Goal: Transaction & Acquisition: Purchase product/service

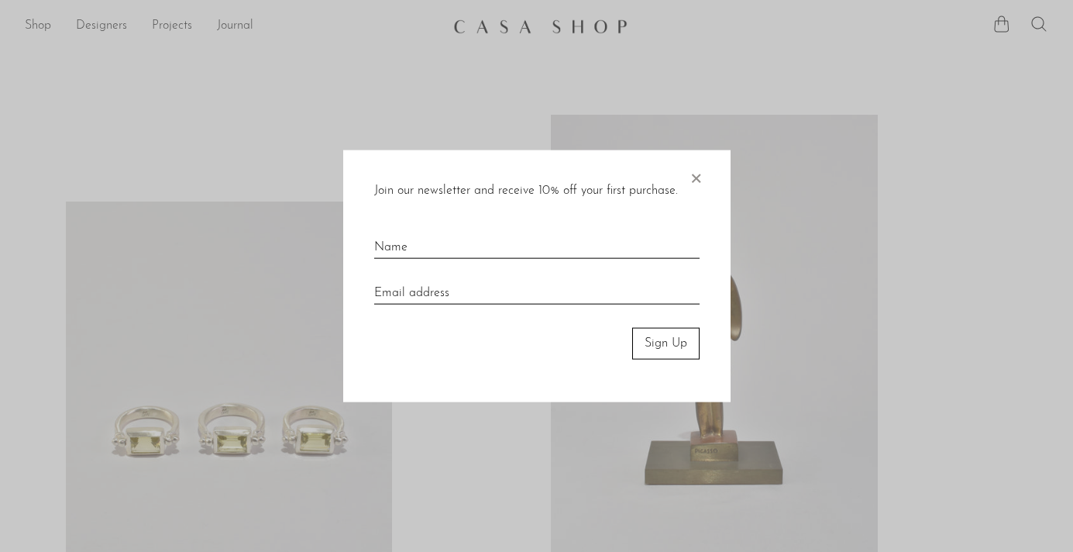
click at [697, 176] on span "×" at bounding box center [695, 175] width 15 height 50
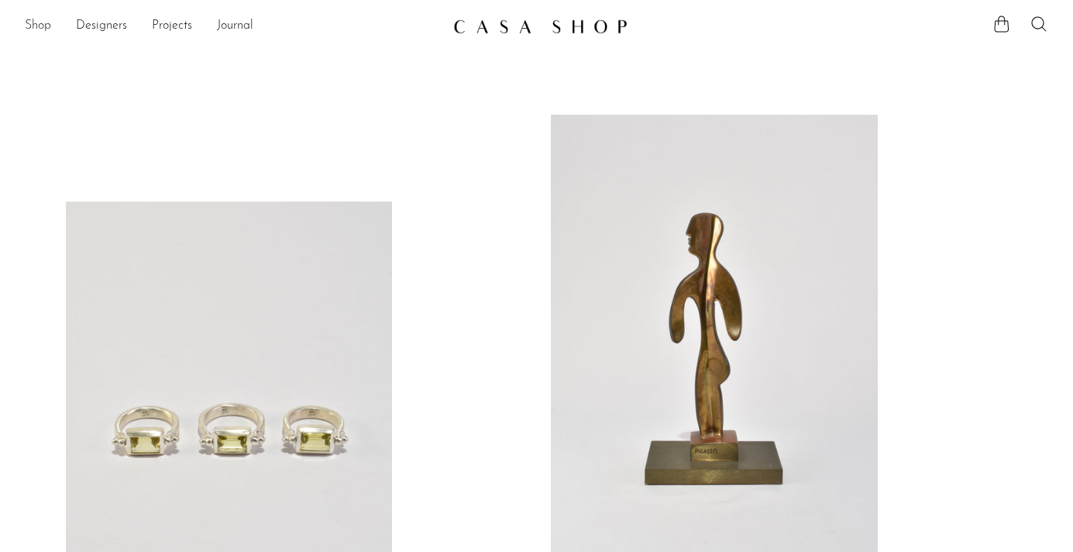
click at [37, 27] on link "Shop" at bounding box center [38, 26] width 26 height 20
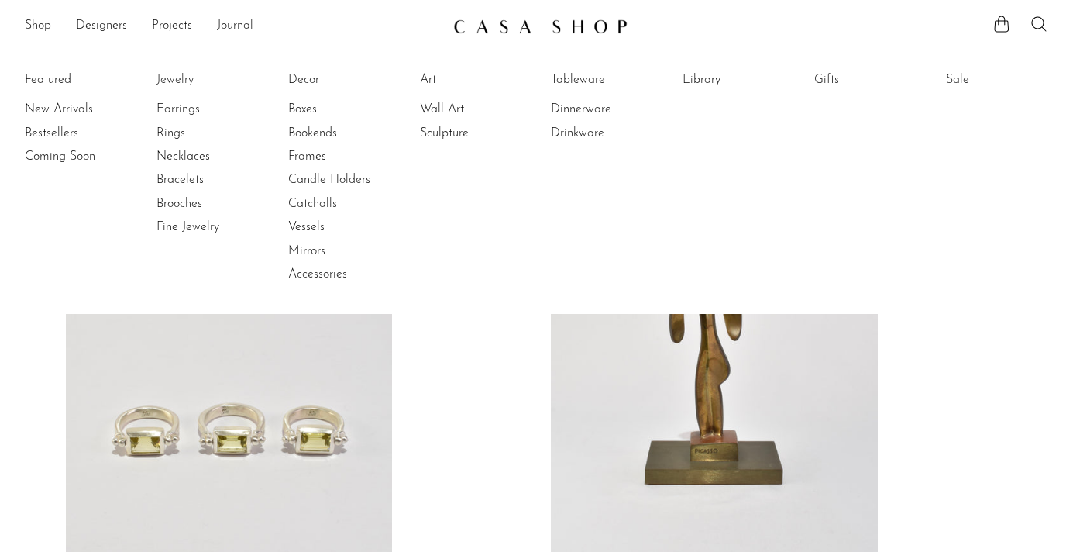
click at [181, 85] on link "Jewelry" at bounding box center [215, 79] width 116 height 17
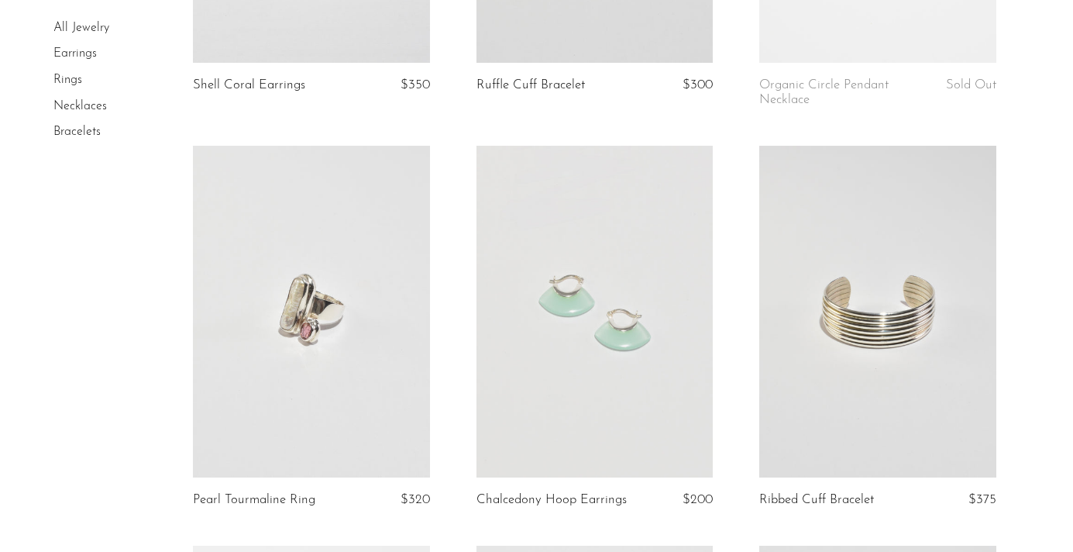
scroll to position [456, 0]
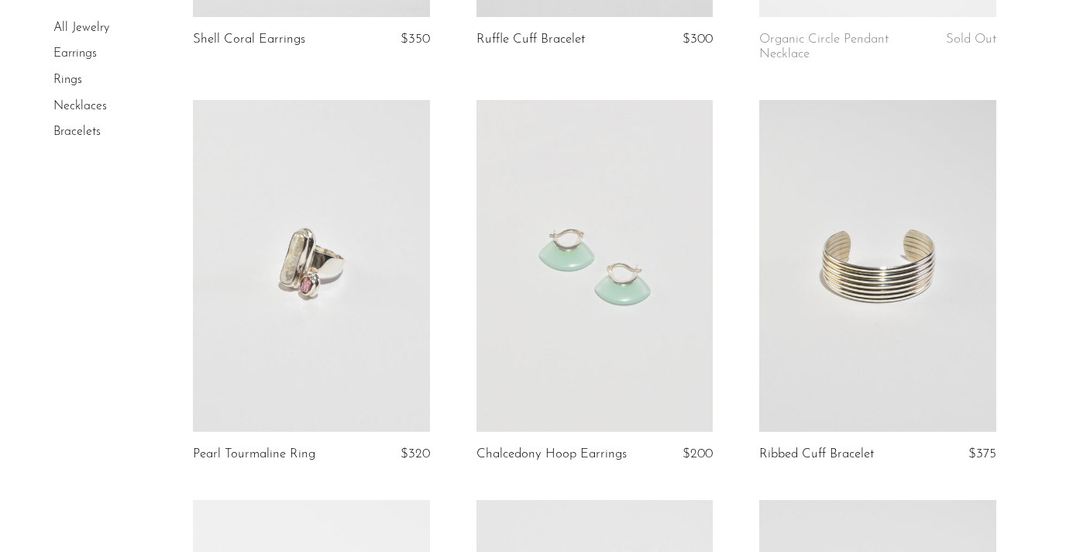
click at [322, 282] on link at bounding box center [311, 266] width 236 height 332
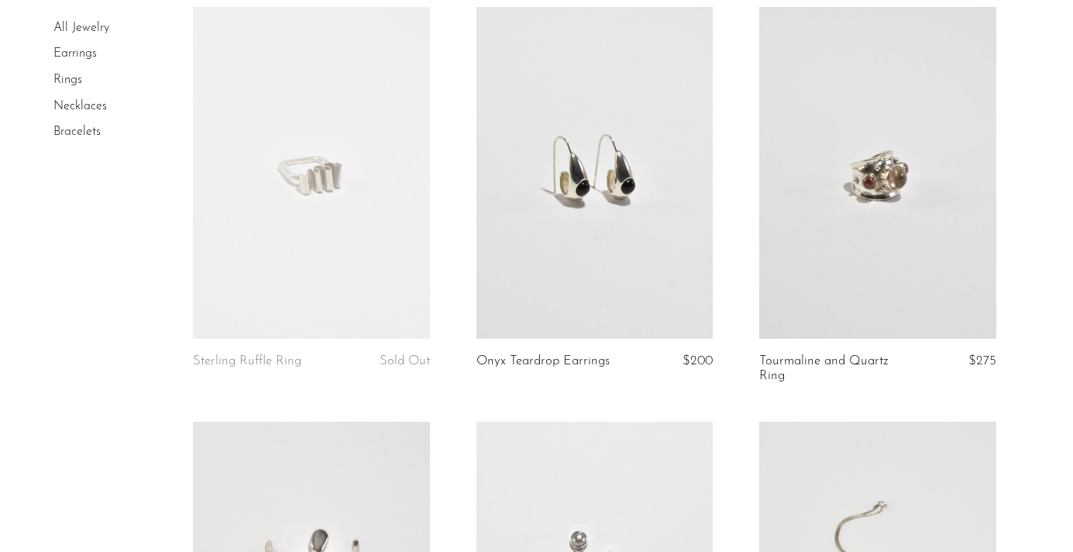
scroll to position [1000, 0]
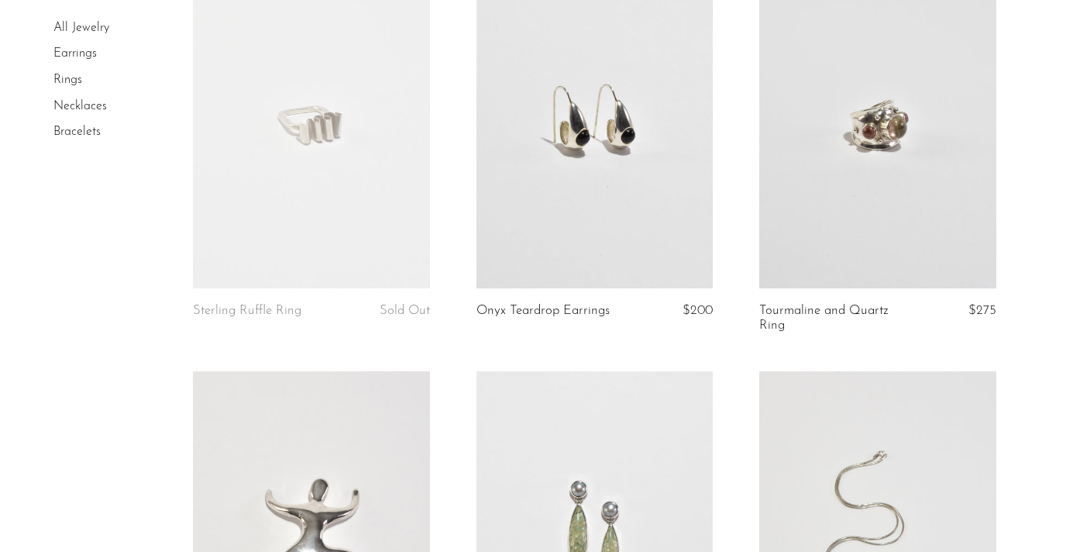
click at [846, 219] on link at bounding box center [877, 123] width 236 height 332
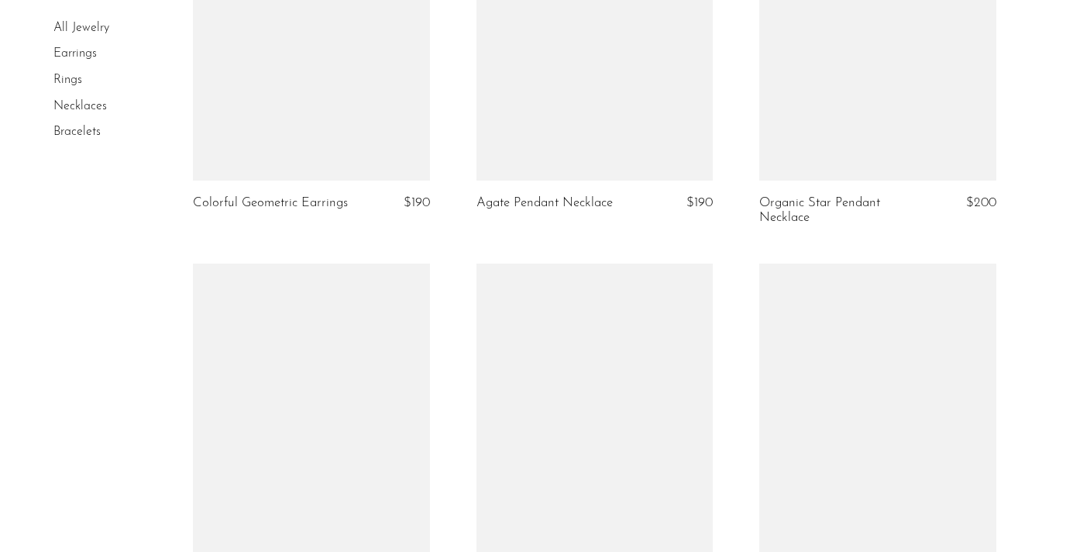
scroll to position [2336, 0]
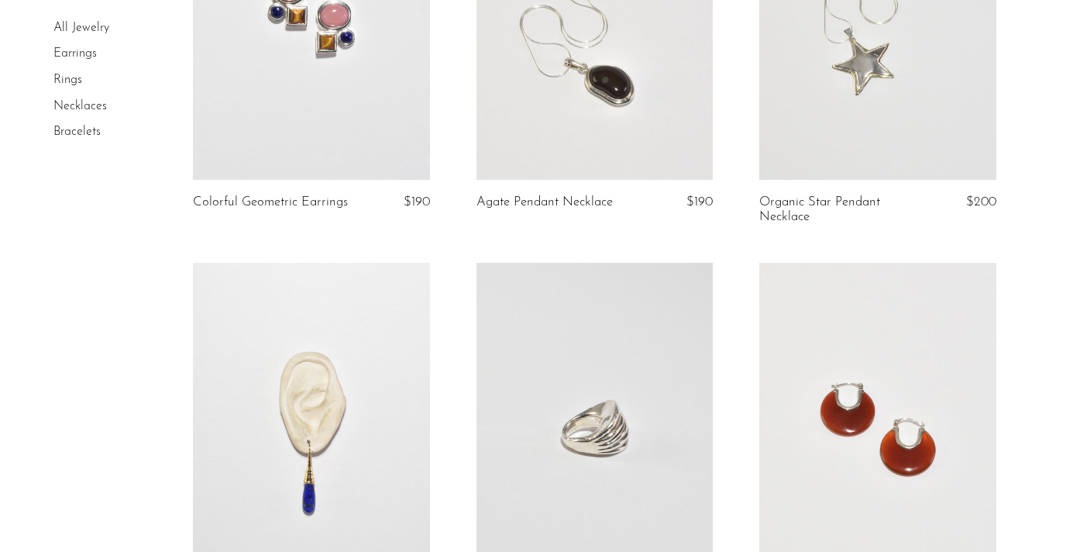
click at [852, 110] on link at bounding box center [877, 15] width 236 height 332
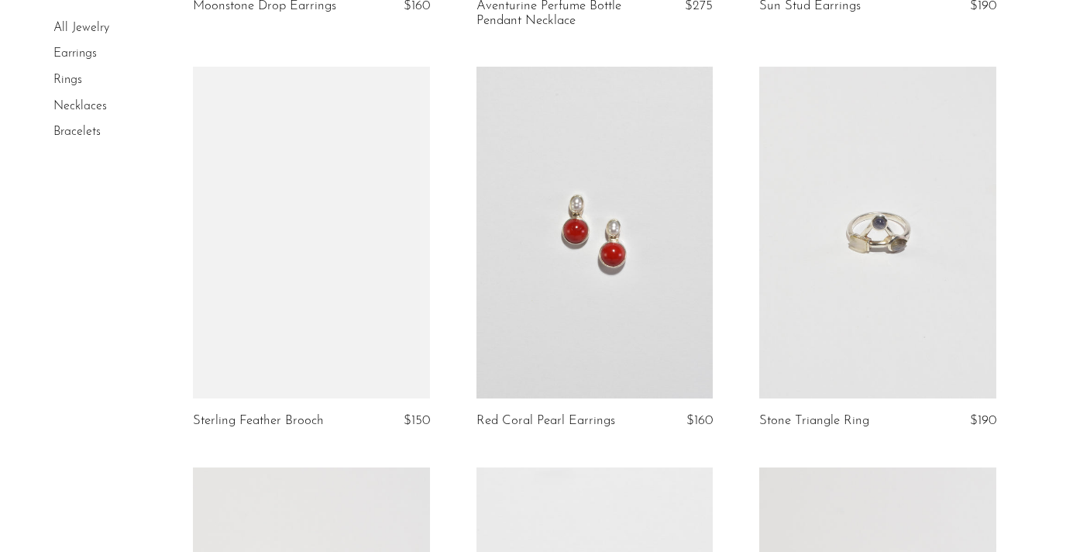
scroll to position [3762, 0]
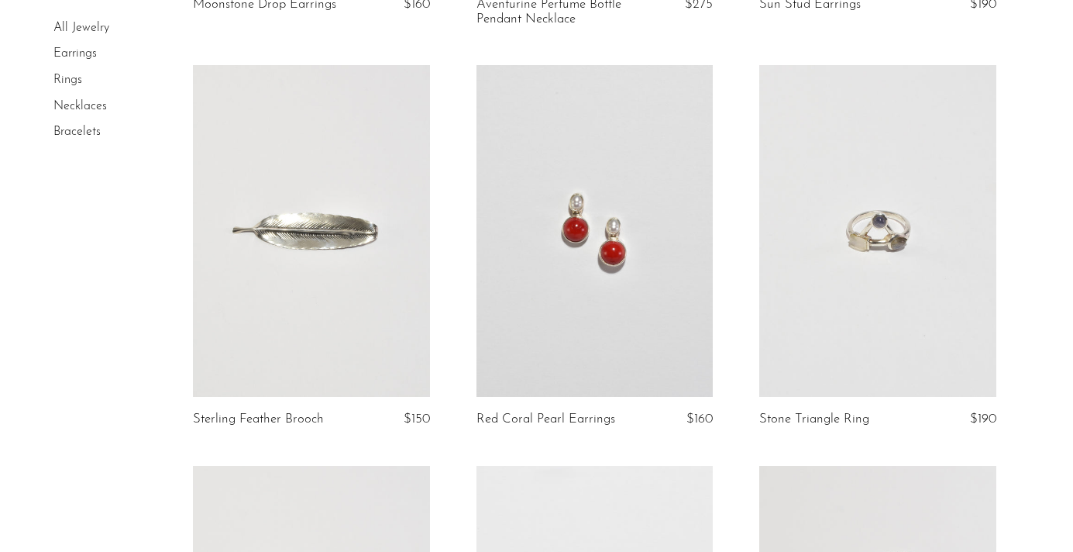
click at [861, 244] on link at bounding box center [877, 231] width 236 height 332
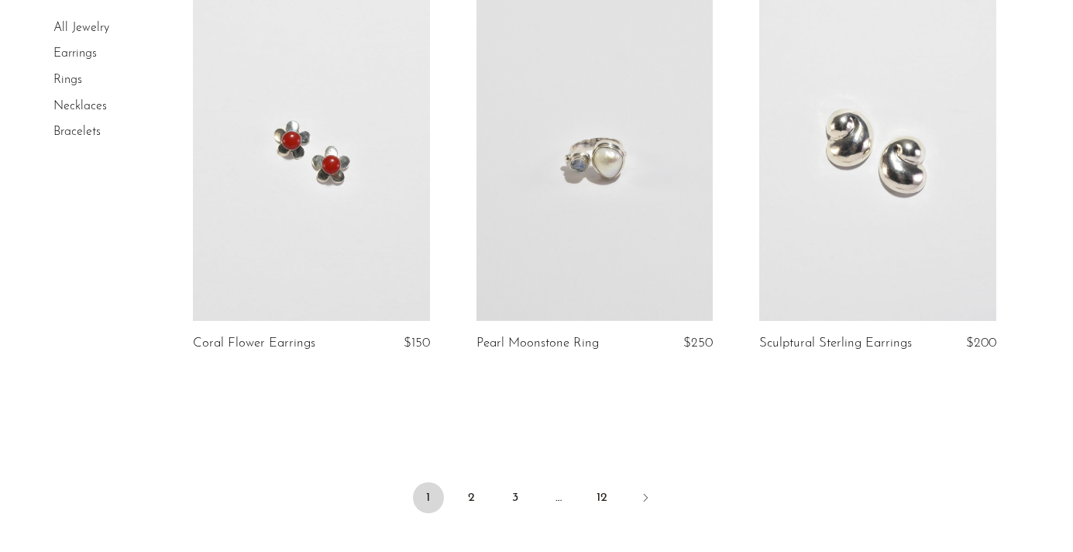
scroll to position [4653, 0]
click at [467, 494] on link "2" at bounding box center [471, 496] width 31 height 31
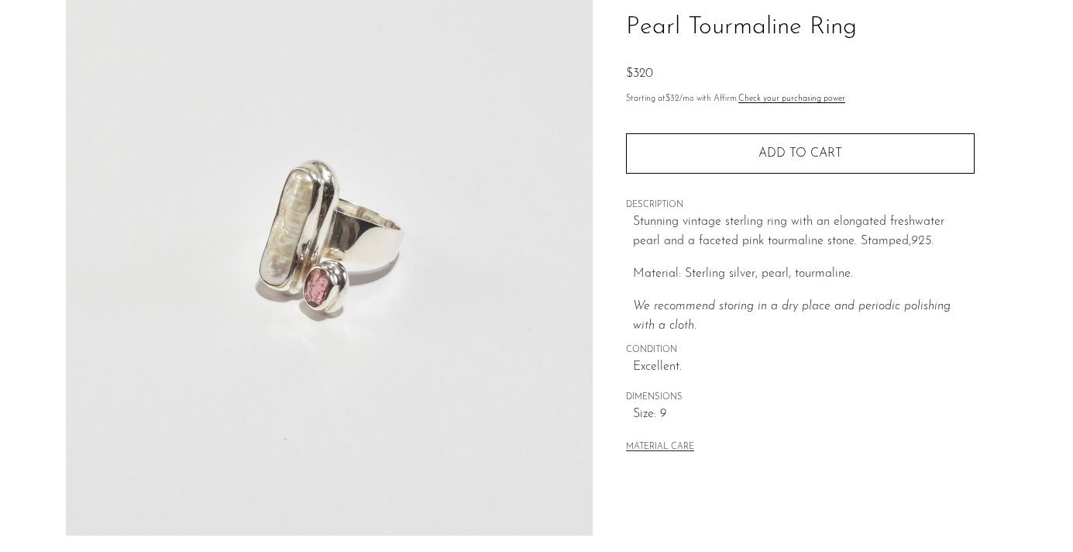
scroll to position [181, 0]
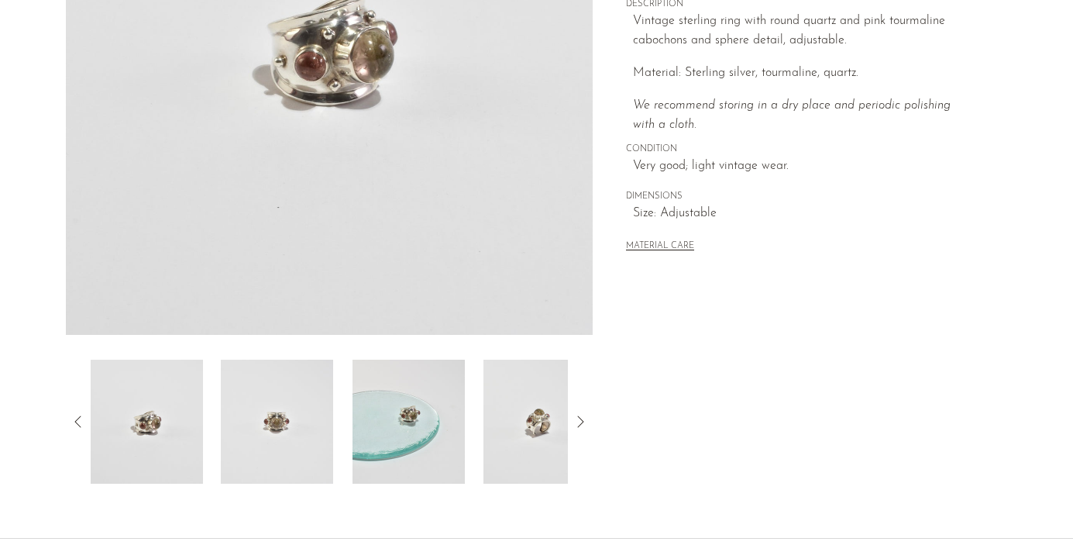
scroll to position [394, 0]
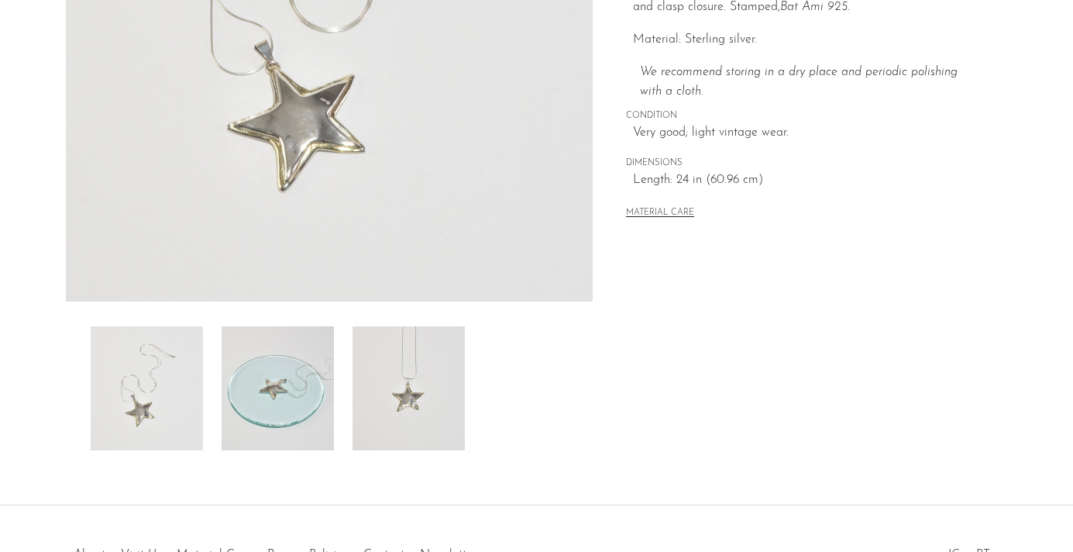
scroll to position [457, 0]
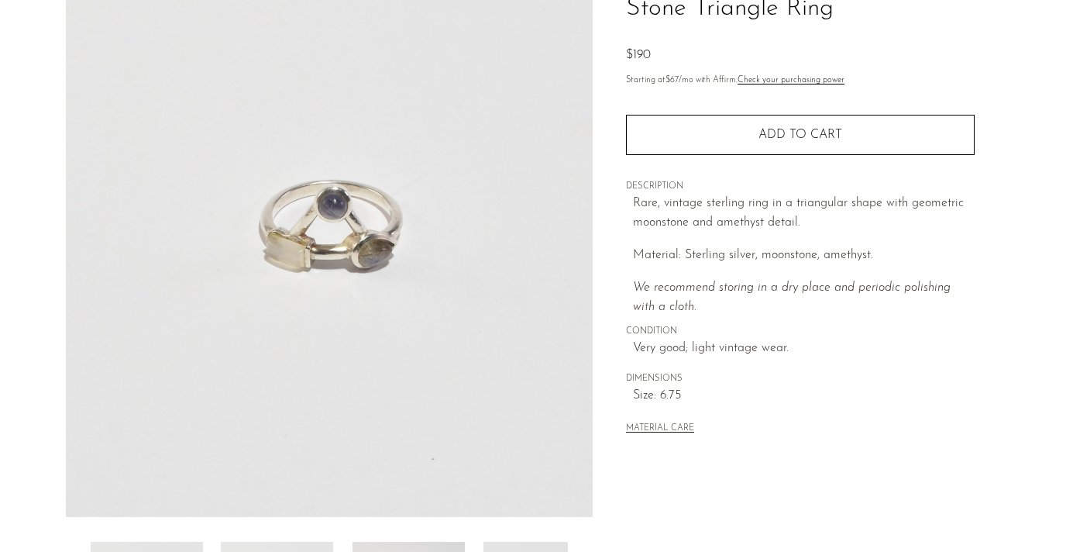
scroll to position [258, 0]
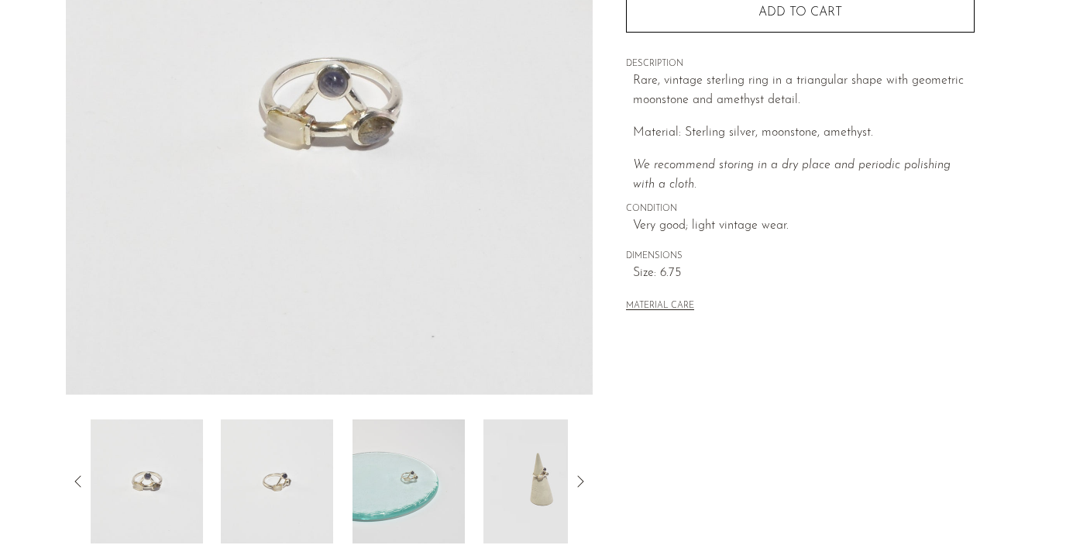
click at [527, 480] on img at bounding box center [540, 481] width 112 height 124
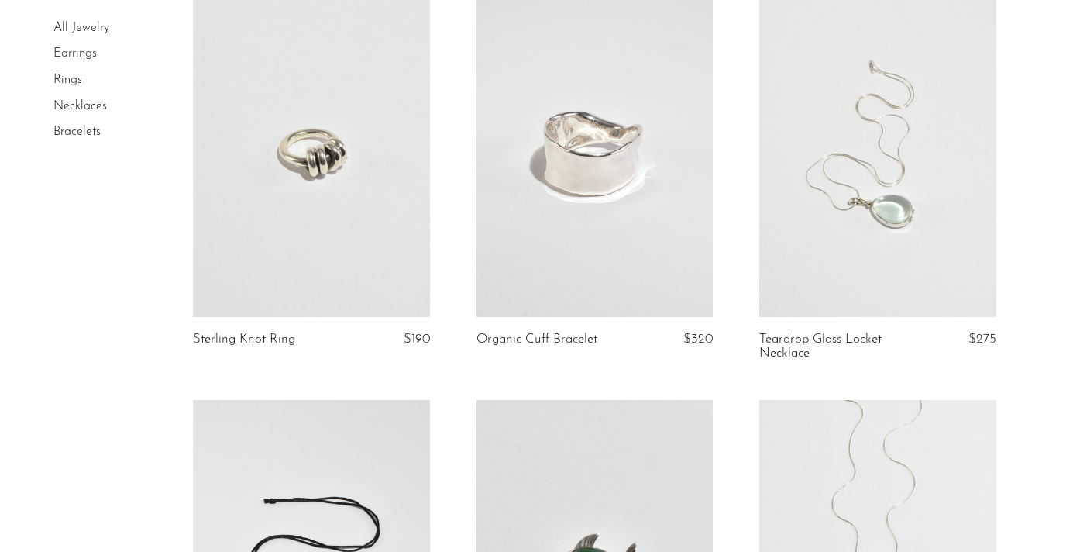
scroll to position [1757, 0]
click at [305, 151] on link at bounding box center [311, 151] width 236 height 332
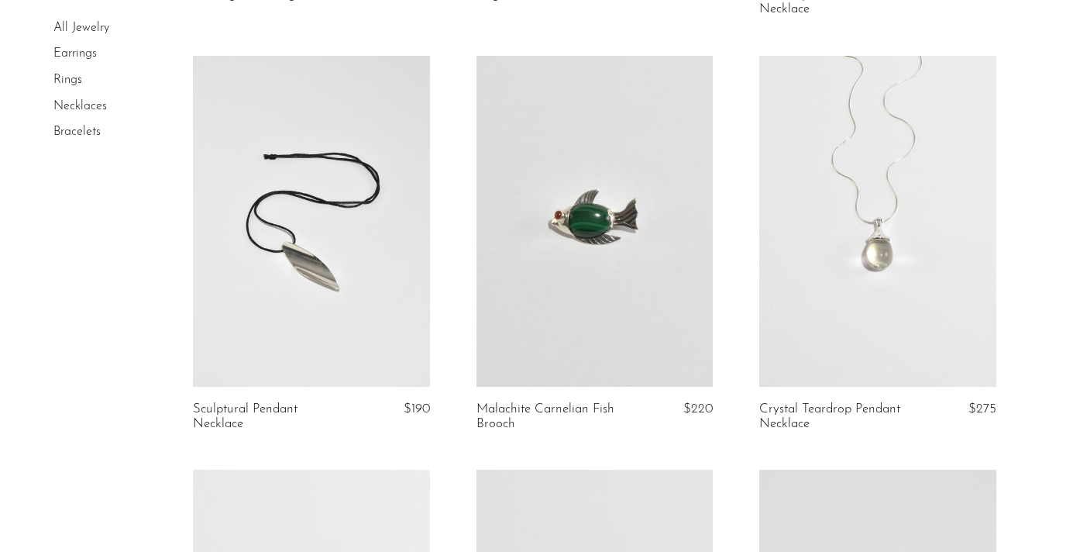
scroll to position [2125, 0]
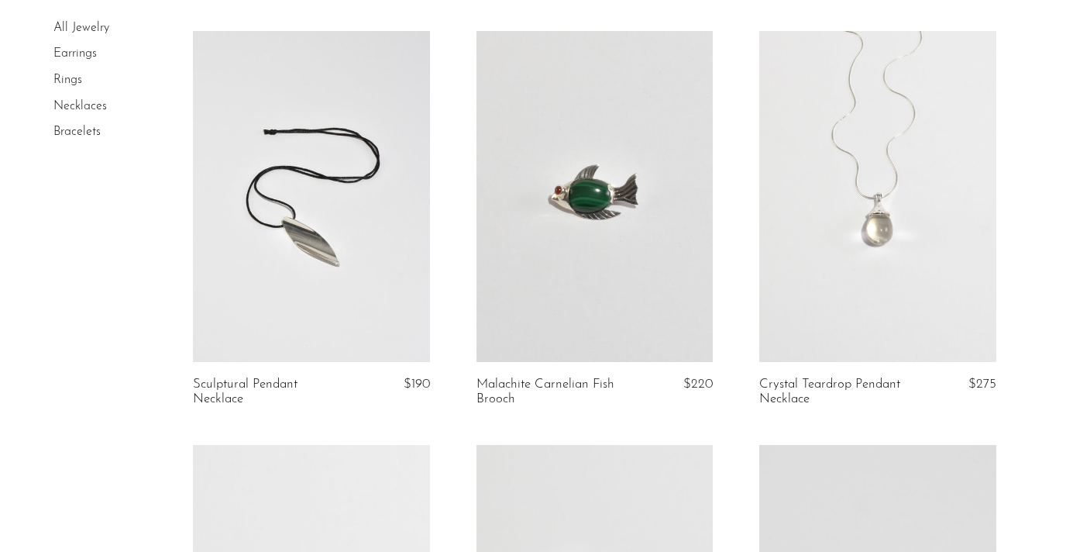
click at [885, 231] on link at bounding box center [877, 197] width 236 height 332
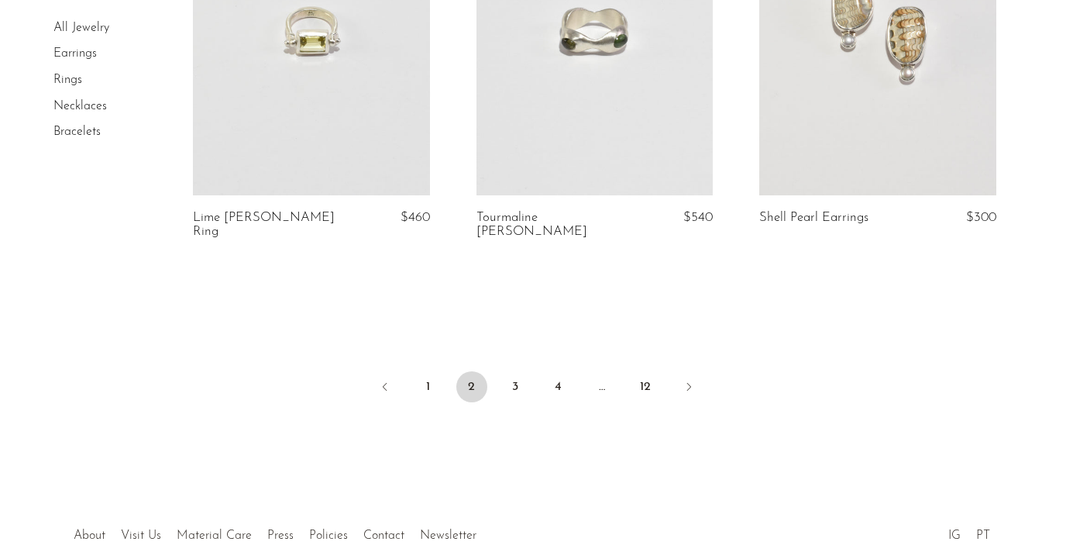
scroll to position [4760, 0]
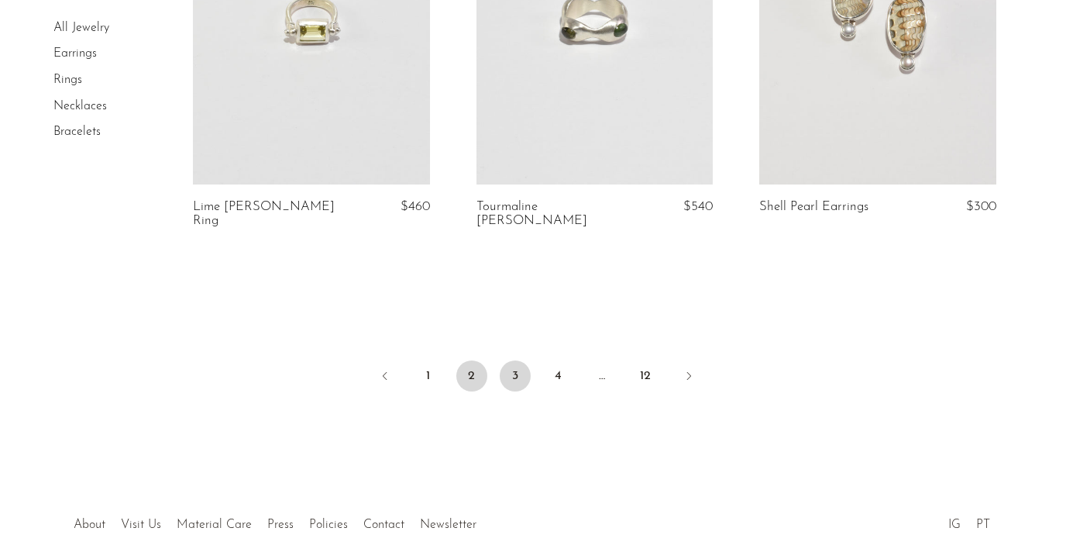
click at [518, 360] on link "3" at bounding box center [515, 375] width 31 height 31
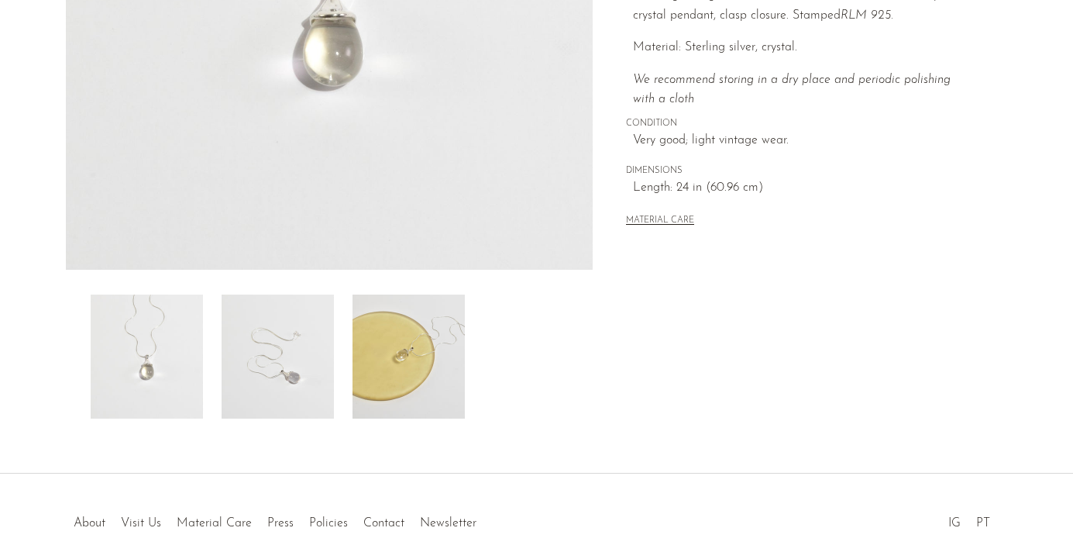
scroll to position [457, 0]
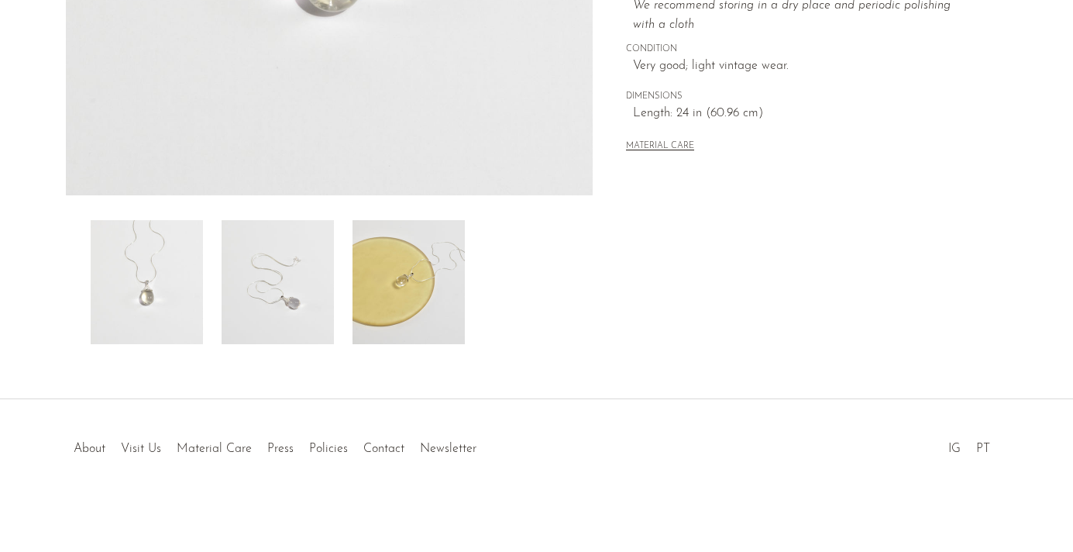
click at [428, 277] on img at bounding box center [409, 282] width 112 height 124
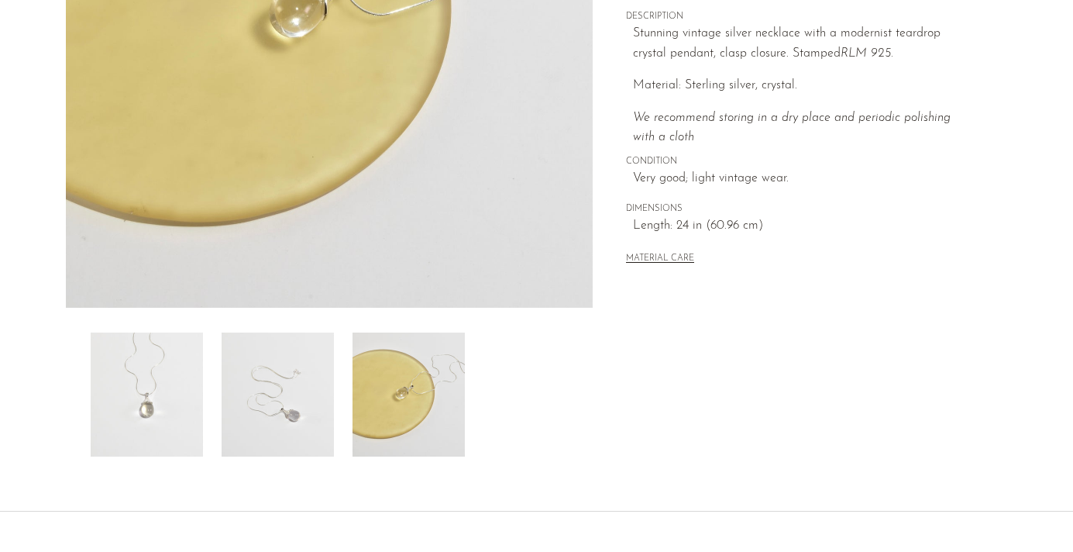
scroll to position [0, 0]
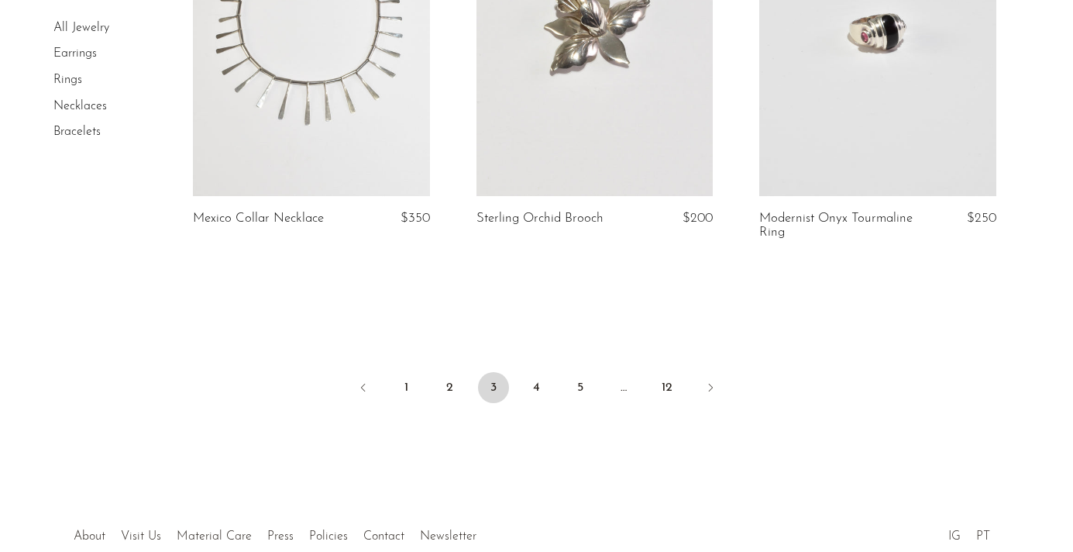
scroll to position [4888, 0]
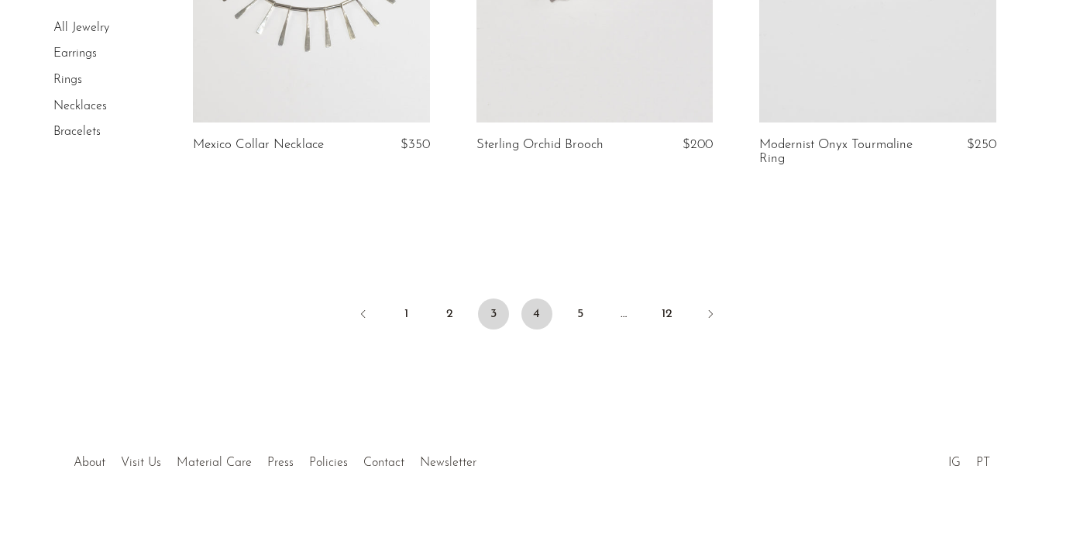
click at [549, 301] on link "4" at bounding box center [536, 313] width 31 height 31
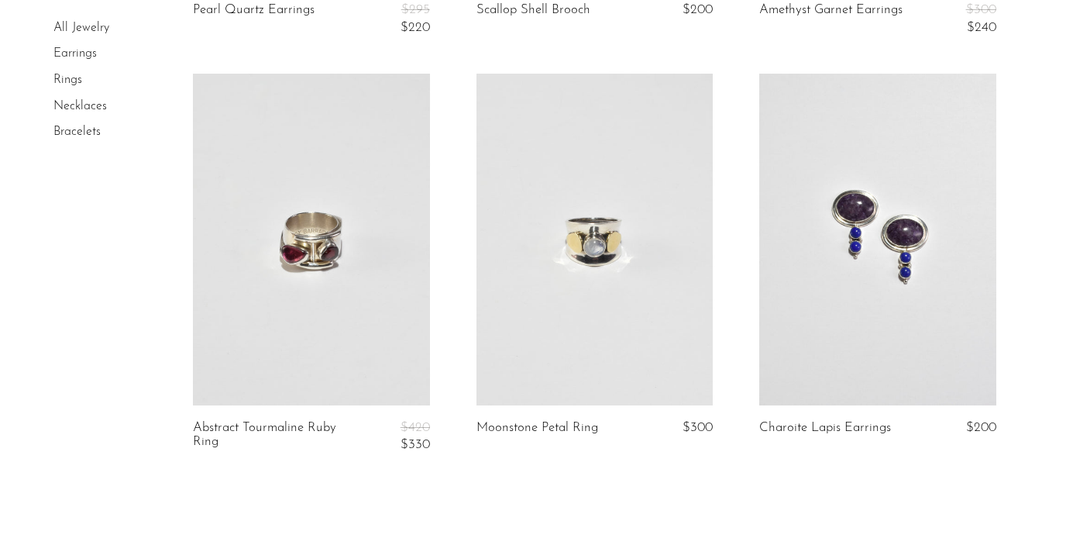
scroll to position [4600, 0]
click at [592, 256] on link at bounding box center [595, 239] width 236 height 332
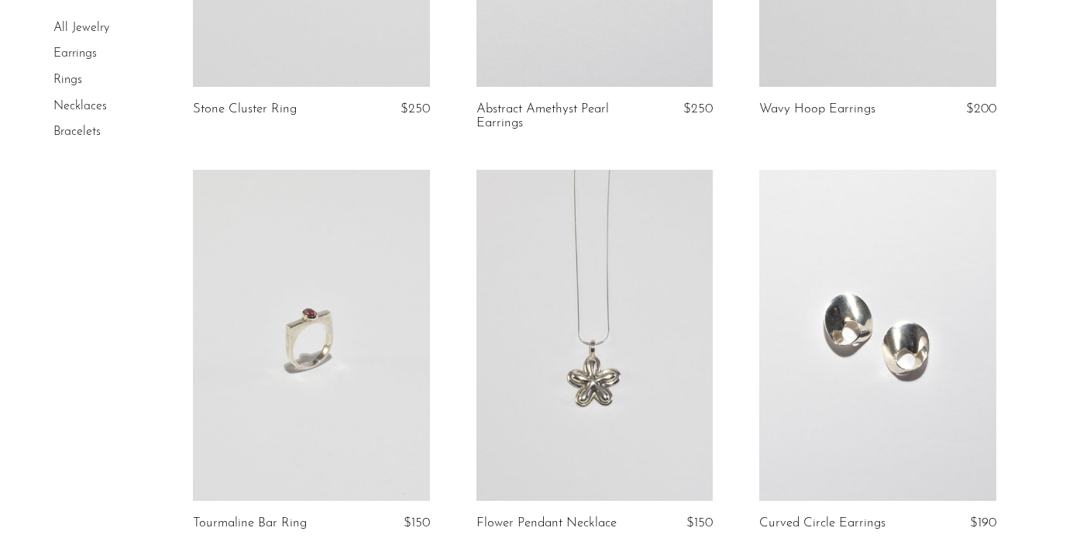
scroll to position [2435, 0]
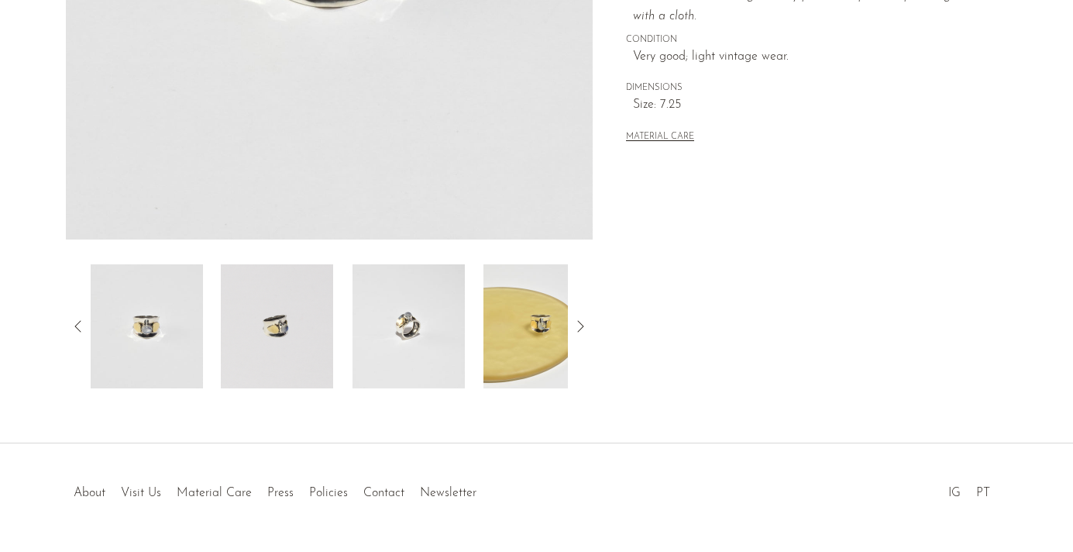
scroll to position [457, 0]
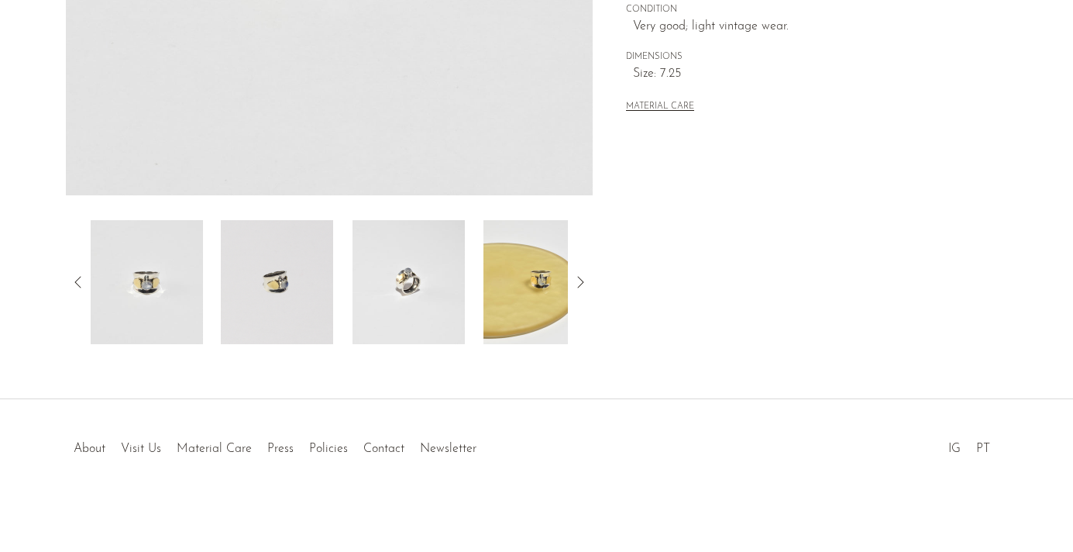
click at [414, 280] on img at bounding box center [409, 282] width 112 height 124
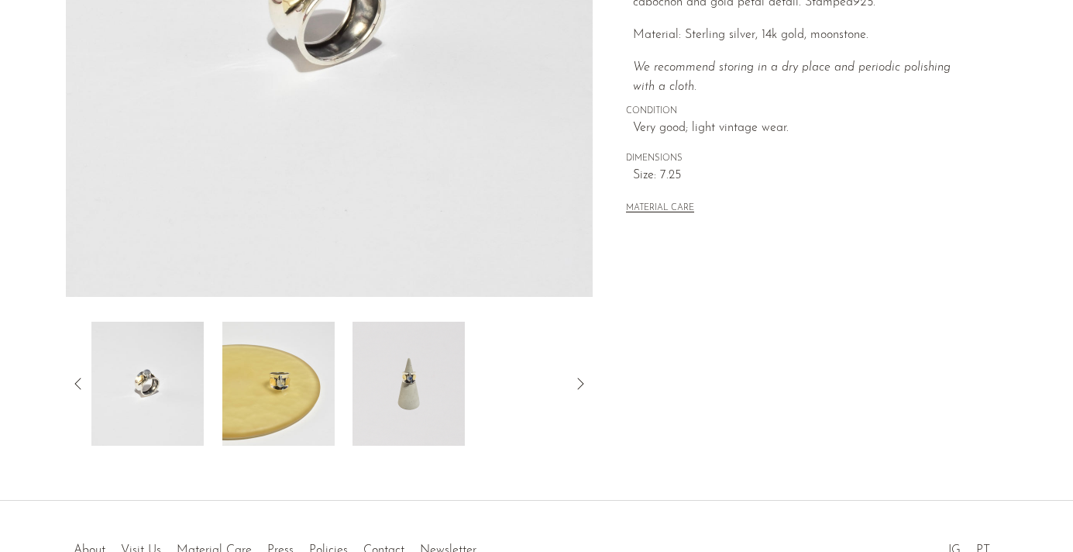
scroll to position [177, 0]
